Goal: Find contact information: Find contact information

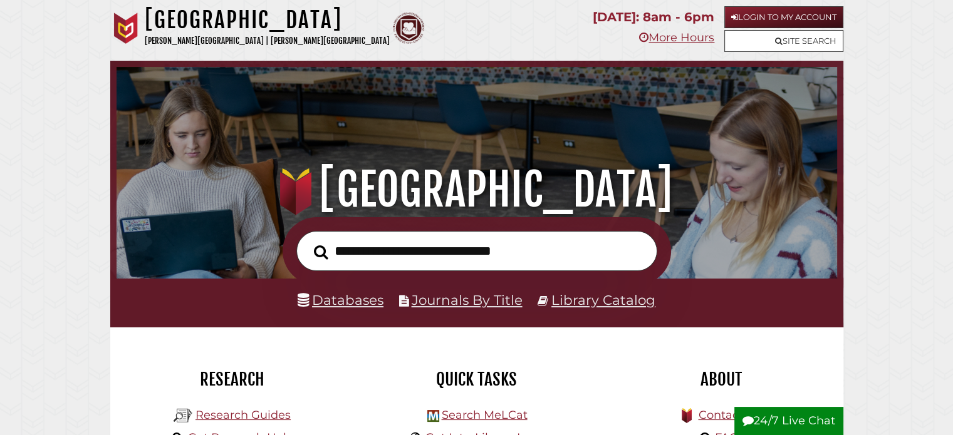
scroll to position [238, 714]
click at [787, 47] on link "Site Search" at bounding box center [783, 41] width 119 height 22
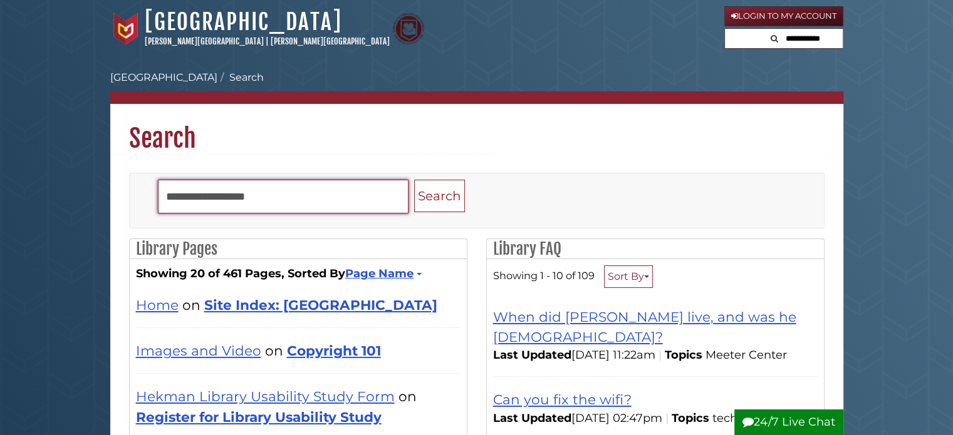
click at [233, 197] on input "Search" at bounding box center [283, 197] width 251 height 34
paste input "*****"
type input "*****"
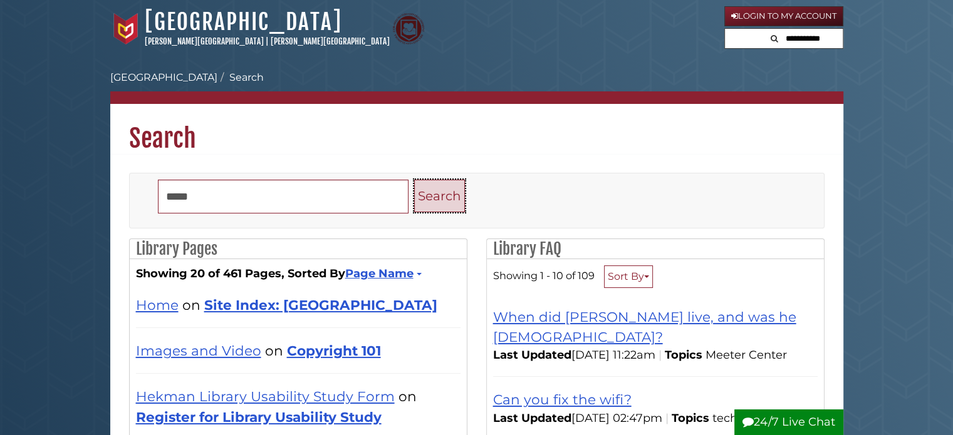
click at [440, 202] on button "Search" at bounding box center [439, 196] width 51 height 33
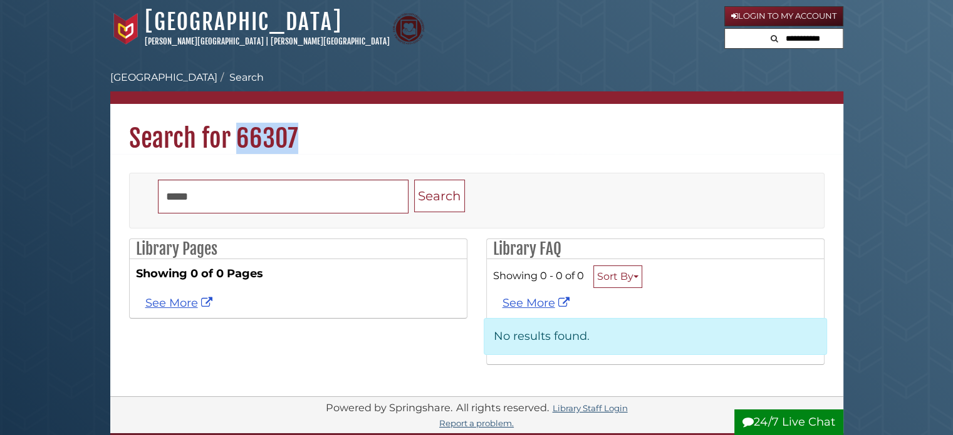
drag, startPoint x: 296, startPoint y: 128, endPoint x: 239, endPoint y: 127, distance: 56.4
click at [239, 127] on h1 "Search for 66307" at bounding box center [476, 129] width 733 height 50
copy h1 "66307"
click at [214, 17] on link "[GEOGRAPHIC_DATA]" at bounding box center [243, 22] width 197 height 28
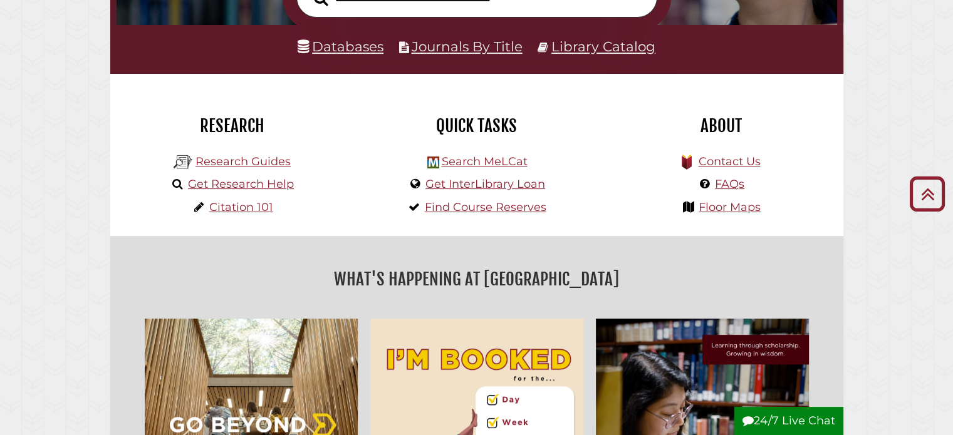
scroll to position [251, 0]
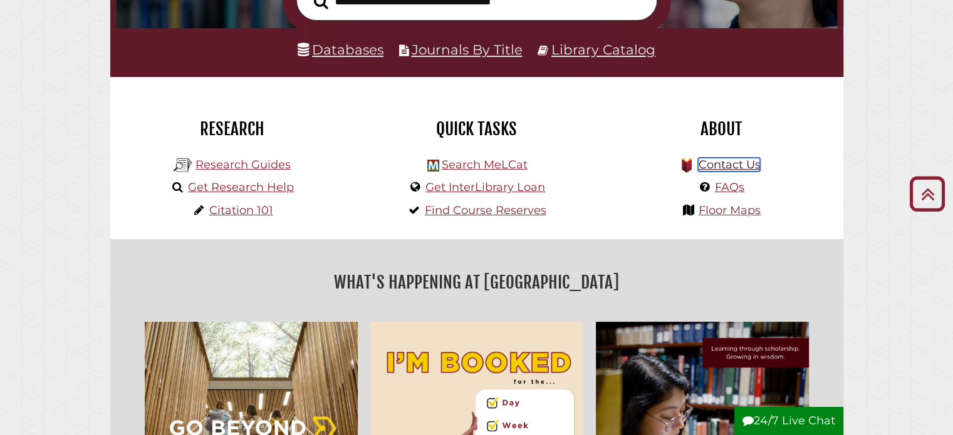
click at [718, 166] on link "Contact Us" at bounding box center [729, 165] width 62 height 14
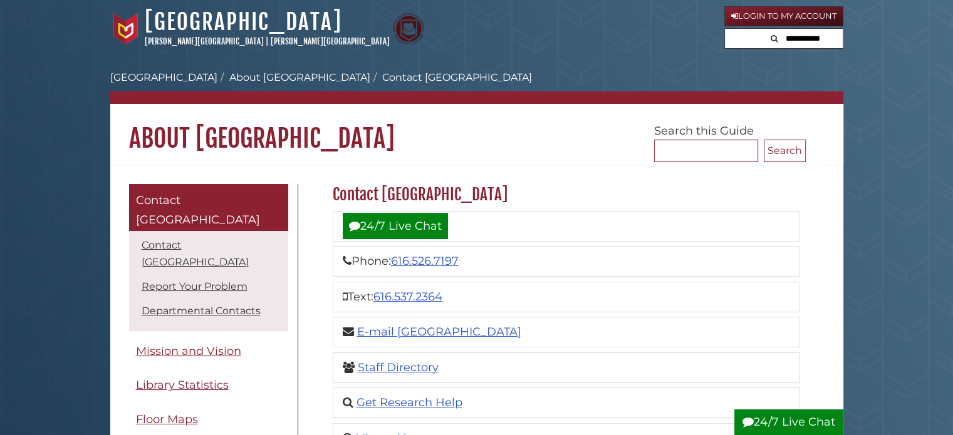
click at [806, 34] on input "text" at bounding box center [804, 39] width 75 height 20
type input "****"
click at [725, 29] on button "Search" at bounding box center [732, 37] width 15 height 17
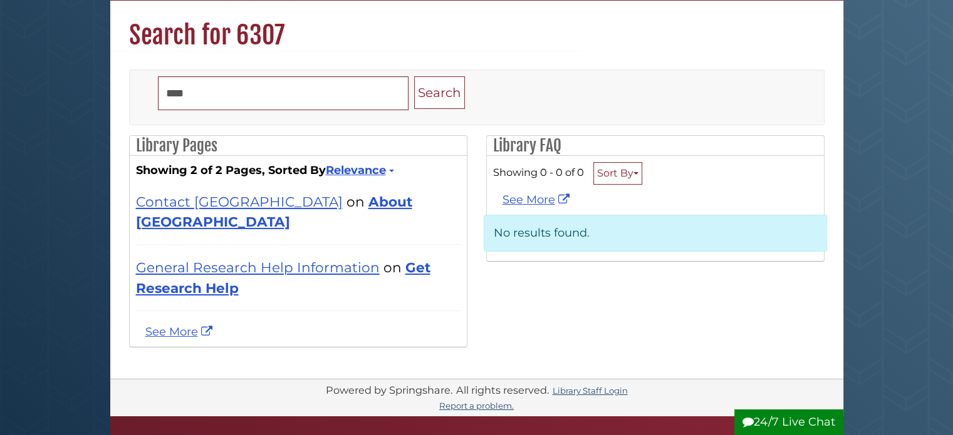
scroll to position [125, 0]
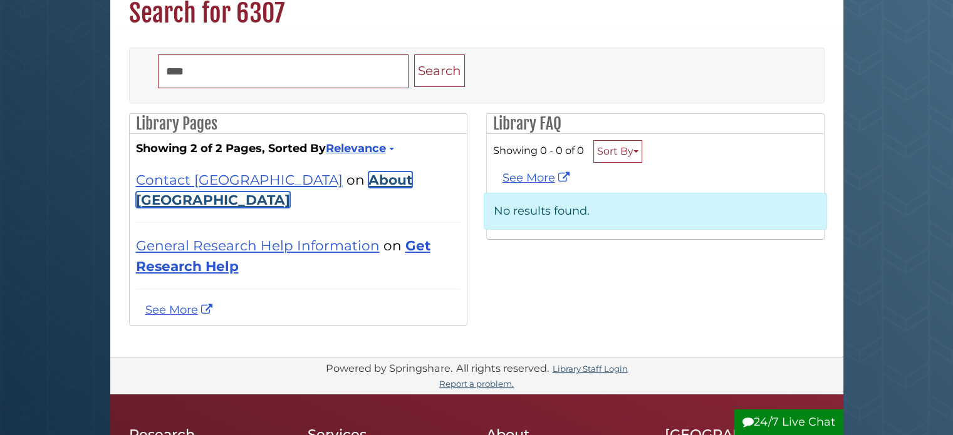
click at [366, 177] on link "About [GEOGRAPHIC_DATA]" at bounding box center [274, 190] width 276 height 36
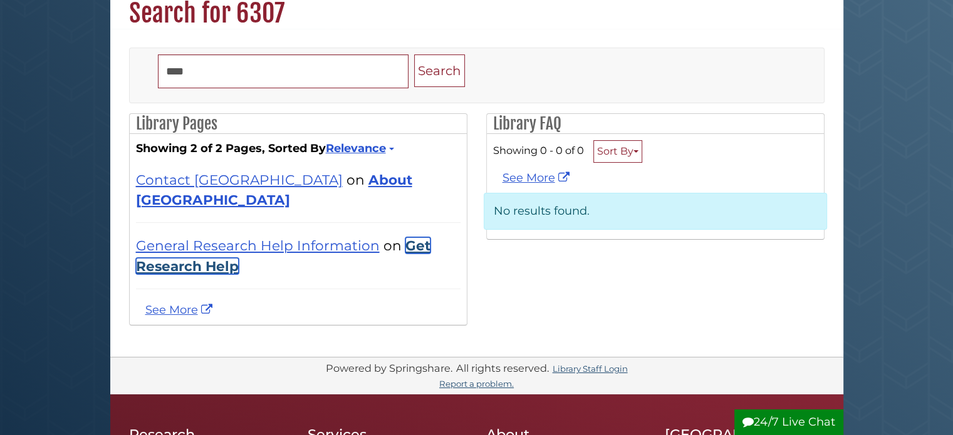
click at [415, 245] on link "Get Research Help" at bounding box center [283, 255] width 294 height 36
